Goal: Task Accomplishment & Management: Manage account settings

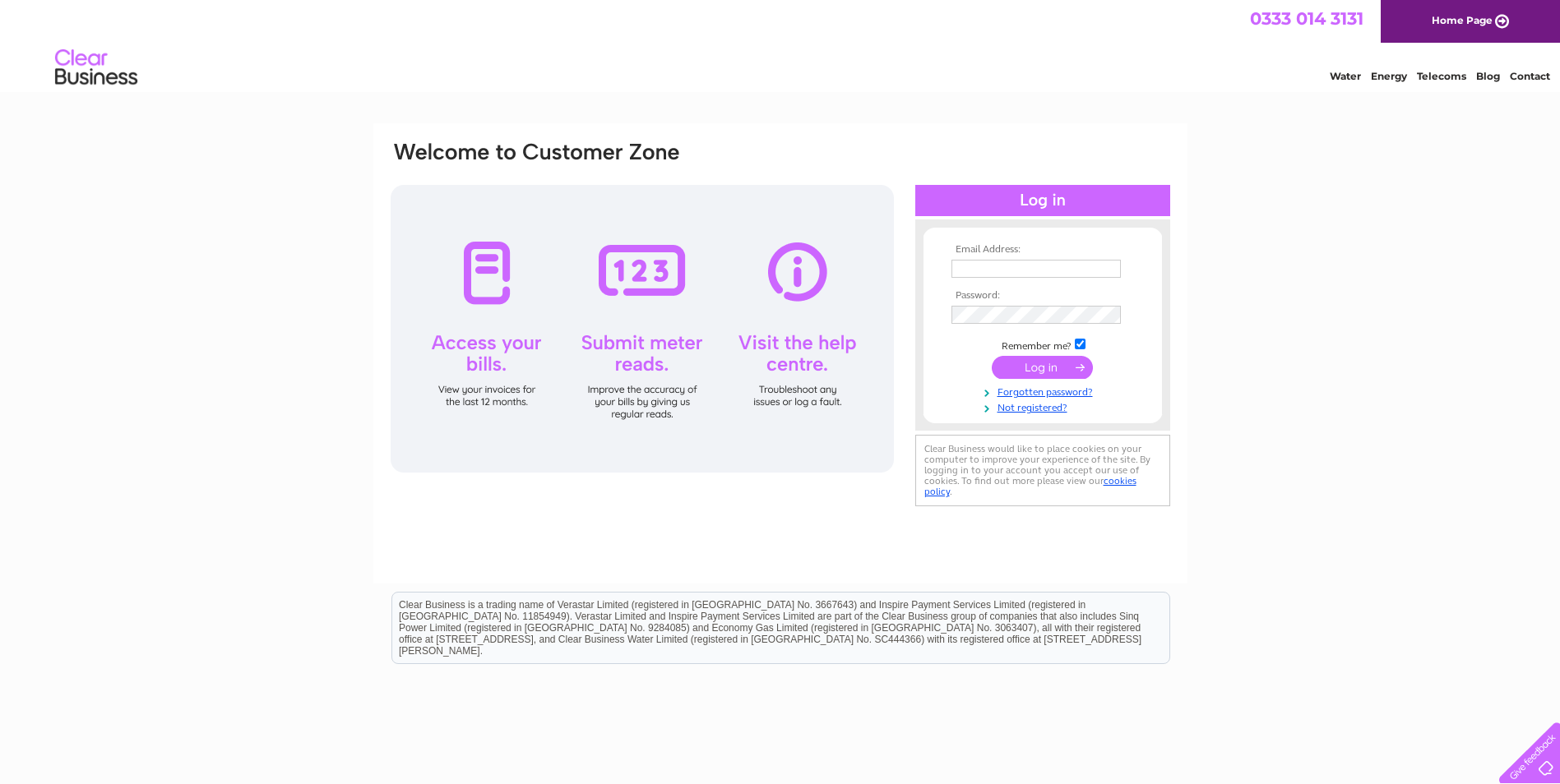
click at [1006, 278] on td at bounding box center [1042, 268] width 191 height 26
click at [1006, 266] on input "text" at bounding box center [1036, 269] width 171 height 19
type input "[PERSON_NAME][EMAIL_ADDRESS][DOMAIN_NAME]"
click at [1020, 368] on input "submit" at bounding box center [1042, 368] width 101 height 23
click at [1009, 305] on td at bounding box center [1042, 314] width 191 height 26
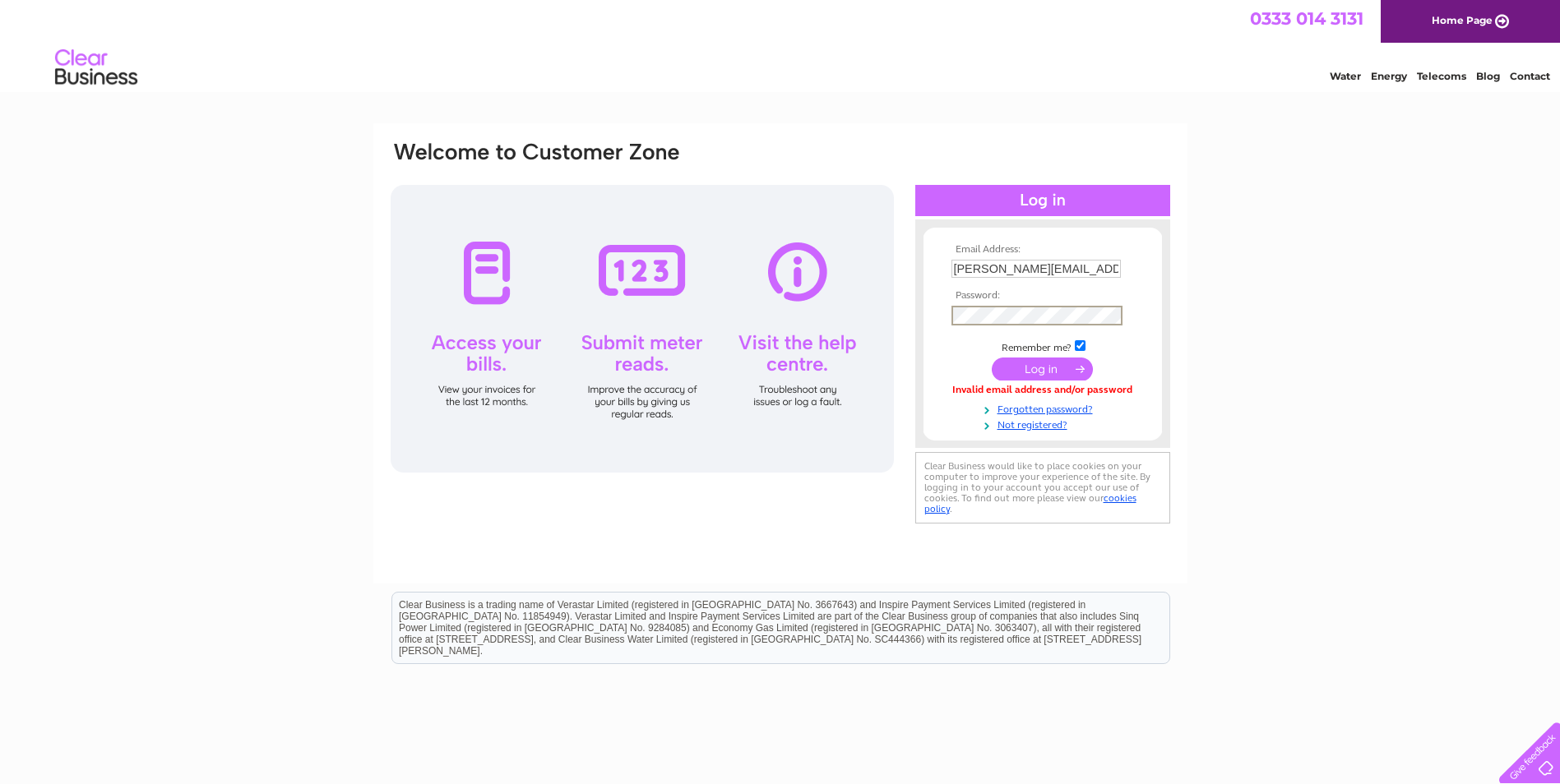
click at [1041, 352] on tbody "Email Address: [PERSON_NAME][EMAIL_ADDRESS][DOMAIN_NAME] Password: Remember me?" at bounding box center [1042, 338] width 191 height 187
click at [1040, 364] on input "submit" at bounding box center [1042, 367] width 101 height 23
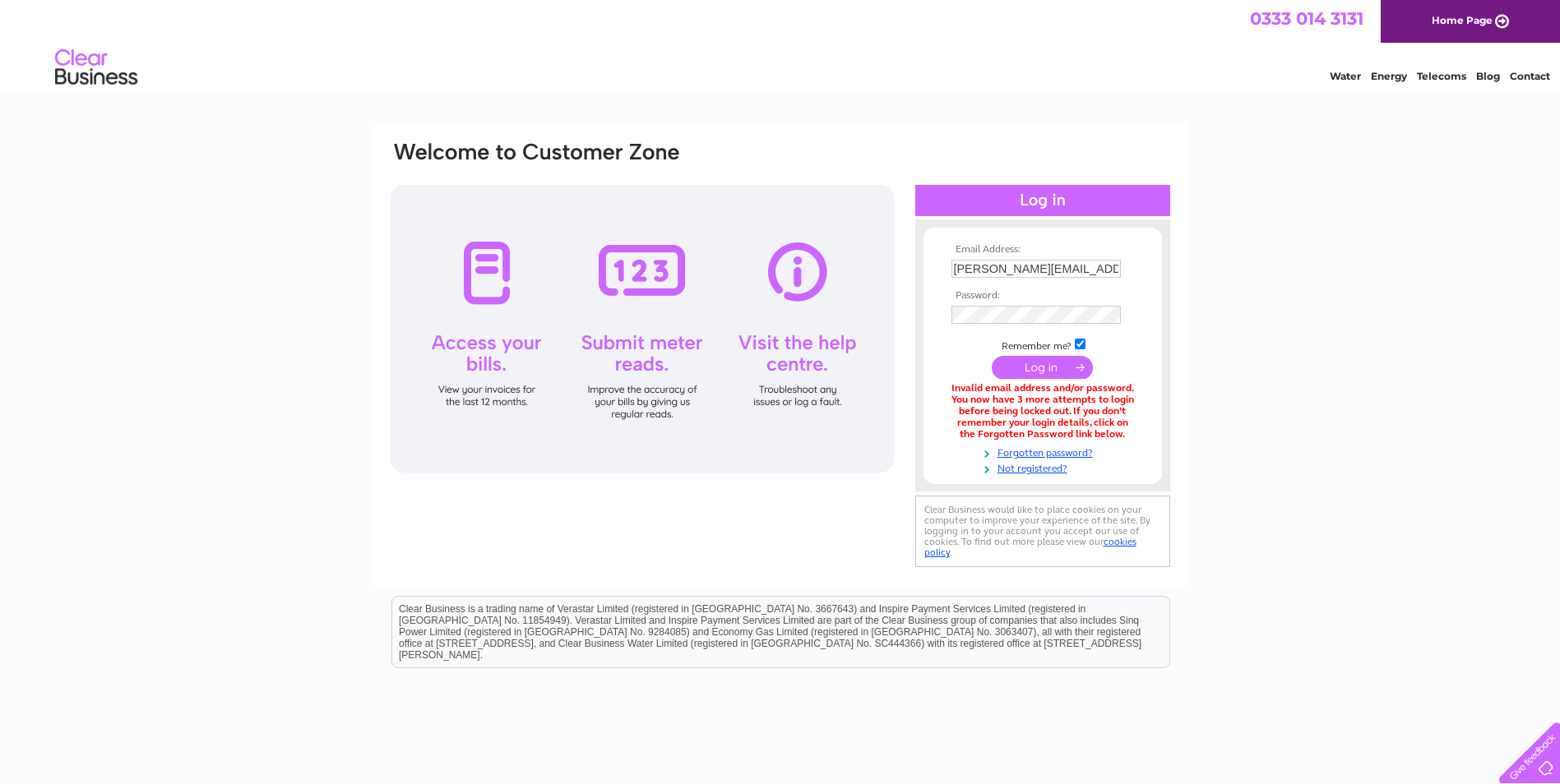
click at [1025, 372] on input "submit" at bounding box center [1042, 367] width 101 height 23
